Goal: Use online tool/utility: Utilize a website feature to perform a specific function

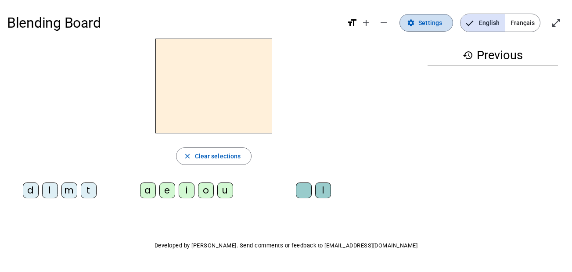
click at [417, 32] on span at bounding box center [426, 22] width 53 height 21
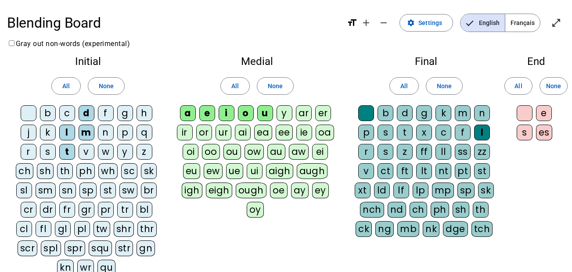
click at [32, 133] on div "j" at bounding box center [29, 133] width 16 height 16
click at [449, 84] on span "None" at bounding box center [444, 86] width 15 height 11
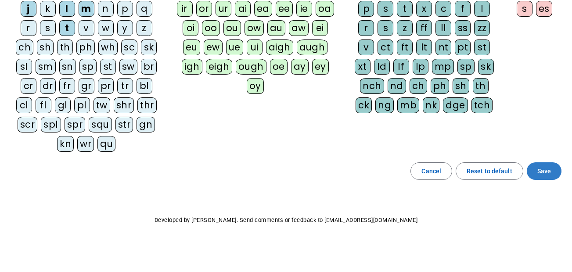
click at [551, 174] on span at bounding box center [544, 171] width 35 height 21
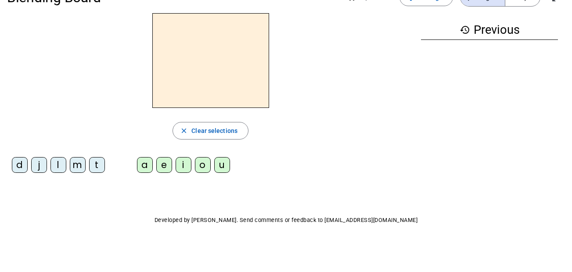
click at [77, 166] on div "m" at bounding box center [78, 165] width 16 height 16
click at [143, 169] on div "a" at bounding box center [145, 165] width 16 height 16
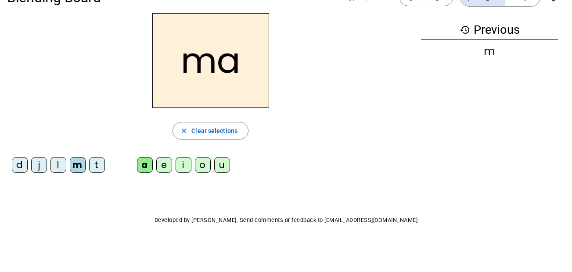
click at [99, 168] on div "t" at bounding box center [97, 165] width 16 height 16
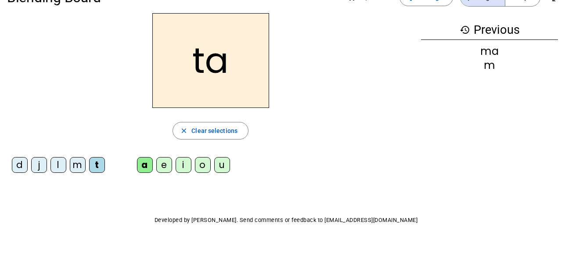
click at [60, 171] on div "l" at bounding box center [58, 165] width 16 height 16
click at [168, 164] on div "e" at bounding box center [164, 165] width 16 height 16
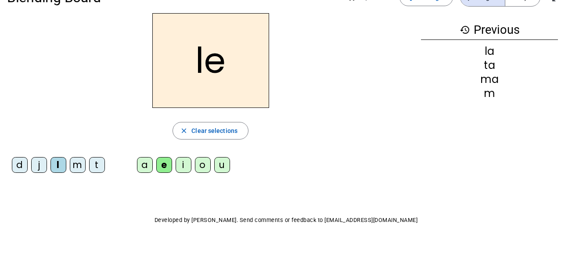
click at [223, 165] on div "u" at bounding box center [222, 165] width 16 height 16
click at [95, 167] on div "t" at bounding box center [97, 165] width 16 height 16
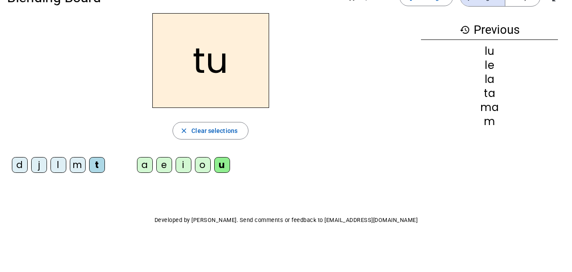
click at [19, 168] on div "d" at bounding box center [20, 165] width 16 height 16
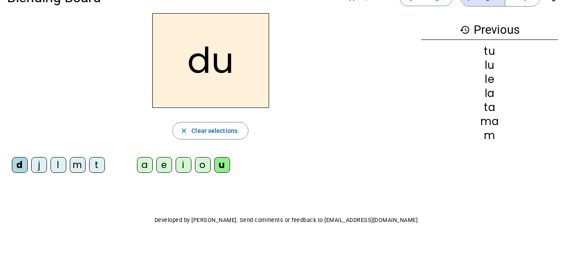
click at [163, 168] on div "e" at bounding box center [164, 165] width 16 height 16
click at [77, 164] on div "m" at bounding box center [78, 165] width 16 height 16
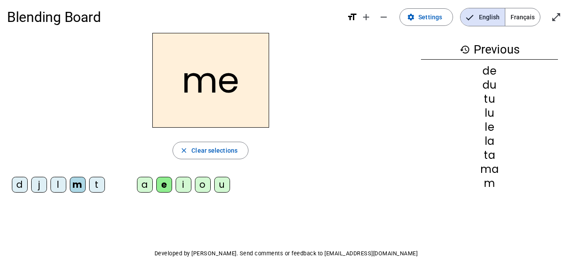
scroll to position [8, 0]
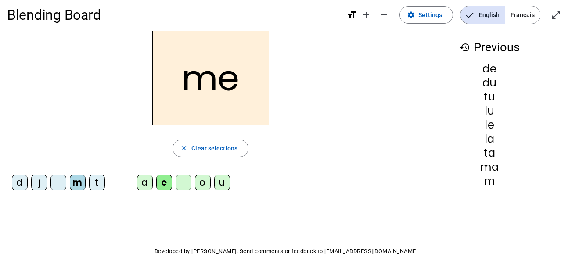
click at [40, 184] on div "j" at bounding box center [39, 183] width 16 height 16
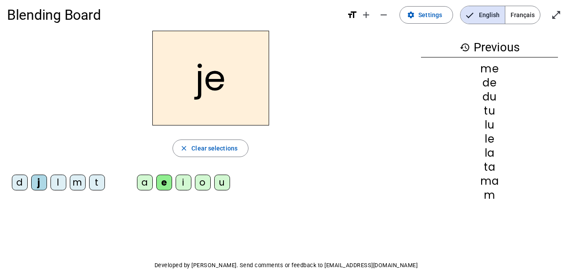
click at [145, 184] on div "a" at bounding box center [145, 183] width 16 height 16
click at [80, 181] on div "m" at bounding box center [78, 183] width 16 height 16
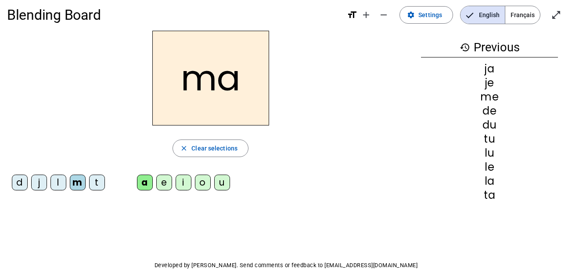
click at [14, 231] on div "Blending Board format_size add remove settings Settings English Français open_i…" at bounding box center [286, 154] width 572 height 325
click at [97, 186] on div "t" at bounding box center [97, 183] width 16 height 16
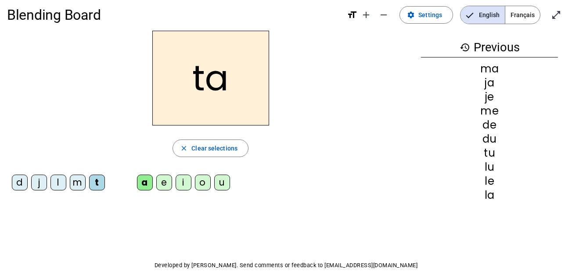
click at [57, 186] on div "l" at bounding box center [58, 183] width 16 height 16
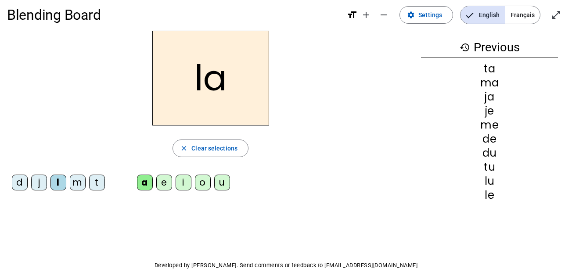
click at [166, 185] on div "e" at bounding box center [164, 183] width 16 height 16
click at [222, 187] on div "u" at bounding box center [222, 183] width 16 height 16
